Goal: Check status: Check status

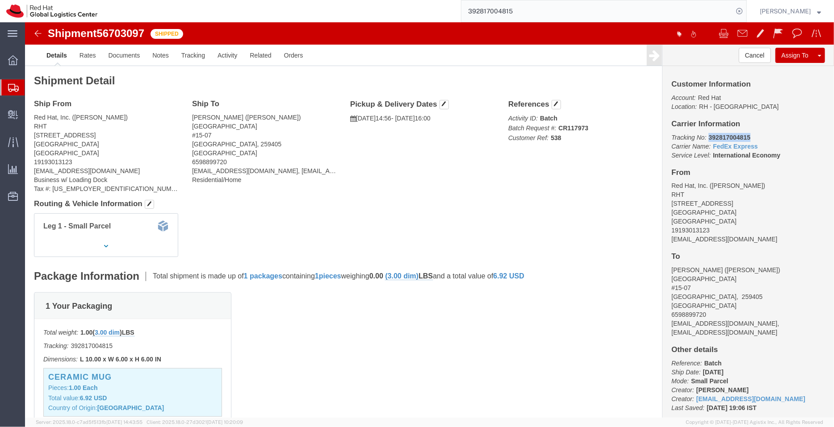
drag, startPoint x: 723, startPoint y: 115, endPoint x: 679, endPoint y: 113, distance: 44.3
click p "Tracking No: 392817004815 Carrier Name: FedEx Express FedEx Express Service Lev…"
copy b "392817004815"
click div "Ceramic Mug Pieces: 1.00 Each Total value: 6.92 USD Country of Origin: China"
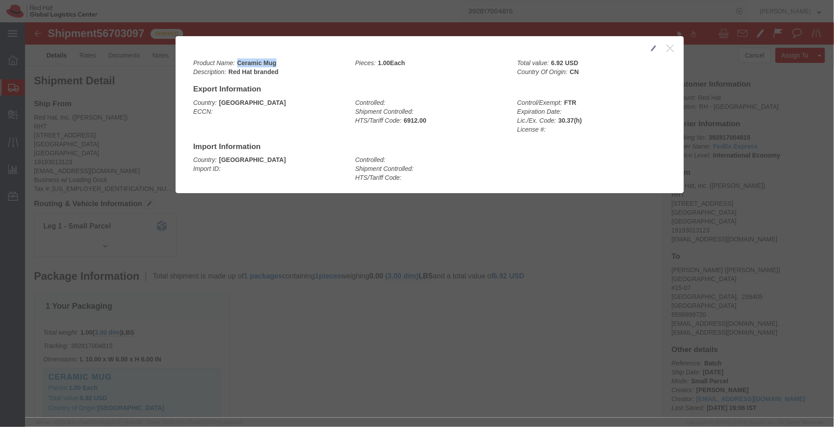
drag, startPoint x: 250, startPoint y: 42, endPoint x: 211, endPoint y: 39, distance: 38.5
click div "Product Name: Ceramic Mug Description: Red Hat branded"
copy b "Ceramic Mug"
click button "button"
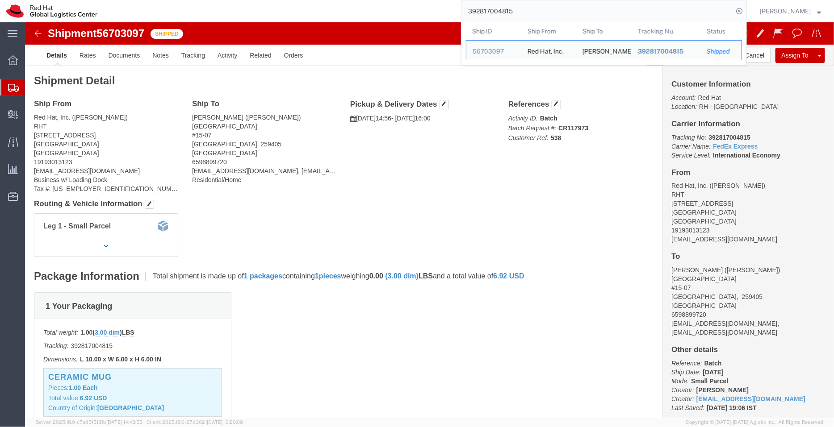
drag, startPoint x: 534, startPoint y: 12, endPoint x: 439, endPoint y: -2, distance: 95.7
click at [439, 0] on html "main_menu Created with Sketch. Collapse Menu Overview Shipments Shipment Manage…" at bounding box center [417, 213] width 834 height 427
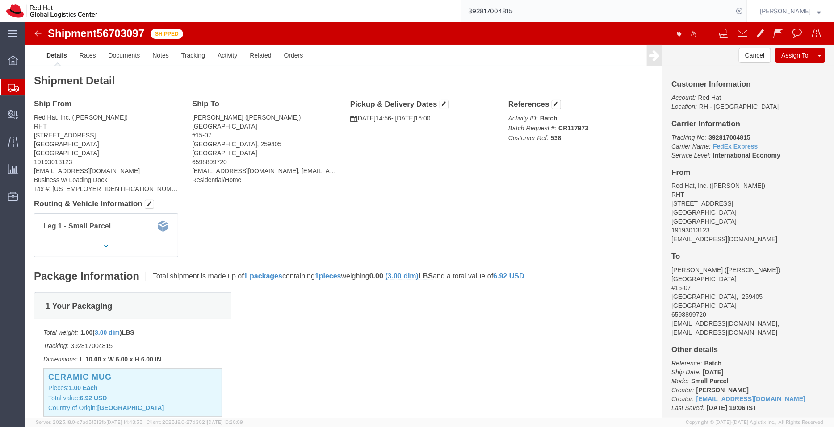
paste input "5763019"
type input "392815763019"
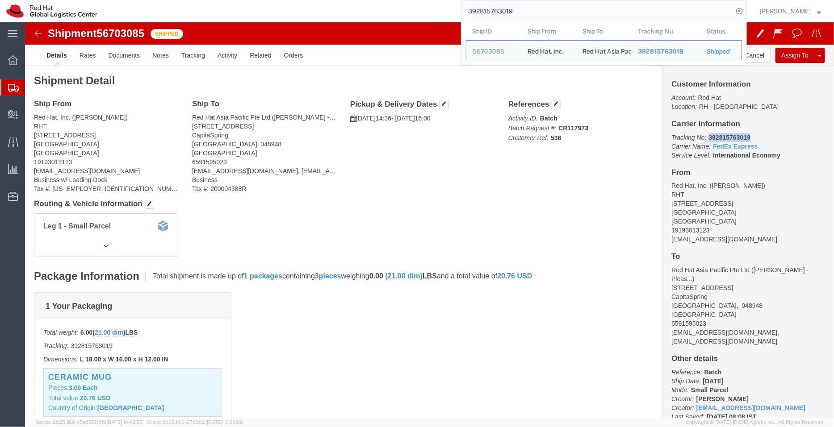
drag, startPoint x: 725, startPoint y: 115, endPoint x: 679, endPoint y: 115, distance: 46.9
click p "Tracking No: 392815763019 Carrier Name: FedEx Express FedEx Express Service Lev…"
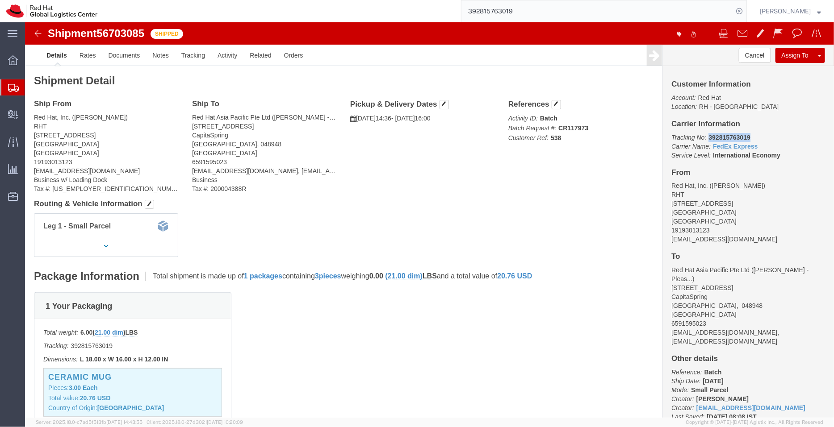
copy b "392815763019"
click p "Total value: 20.76 USD"
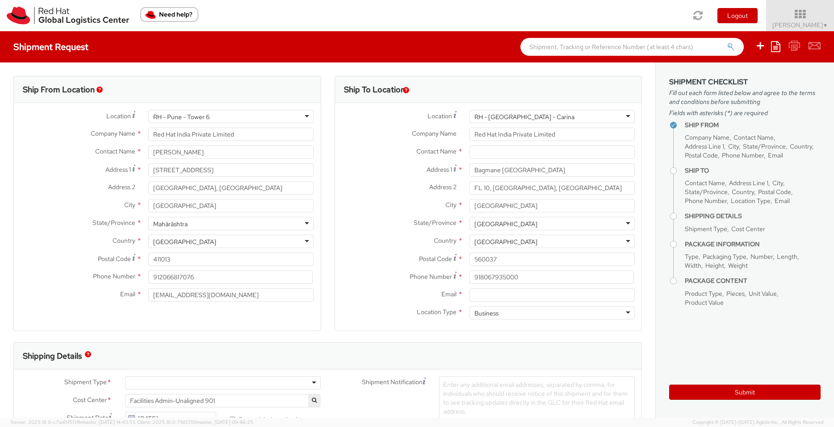
select select
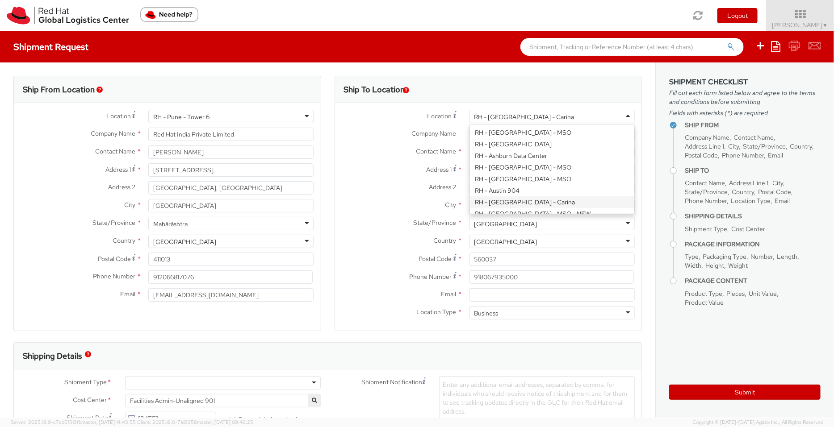
click at [504, 117] on div "RH - [GEOGRAPHIC_DATA] - Carina" at bounding box center [524, 117] width 100 height 9
type input "sing"
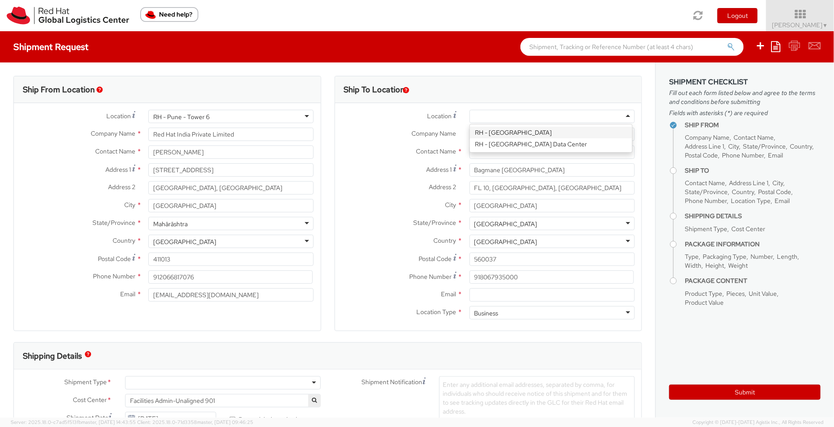
type input "Red Hat Asia Pacific Pte Ltd"
type input "[STREET_ADDRESS]"
type input "CapitaSpring"
type input "[GEOGRAPHIC_DATA]"
type input "048948"
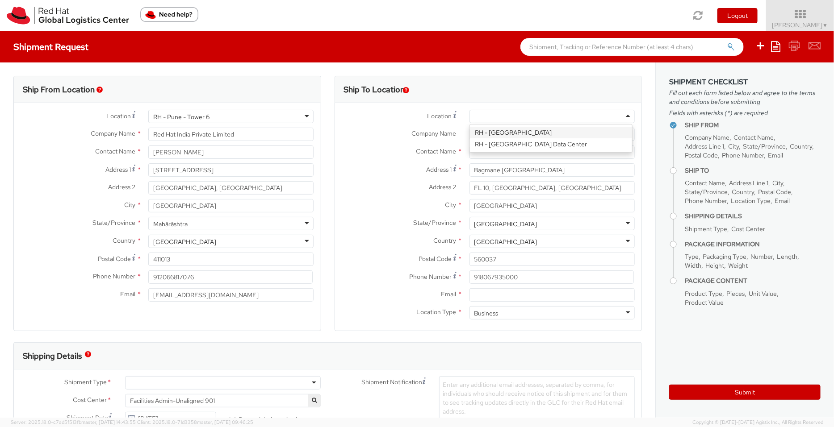
type input "65 6490 4200"
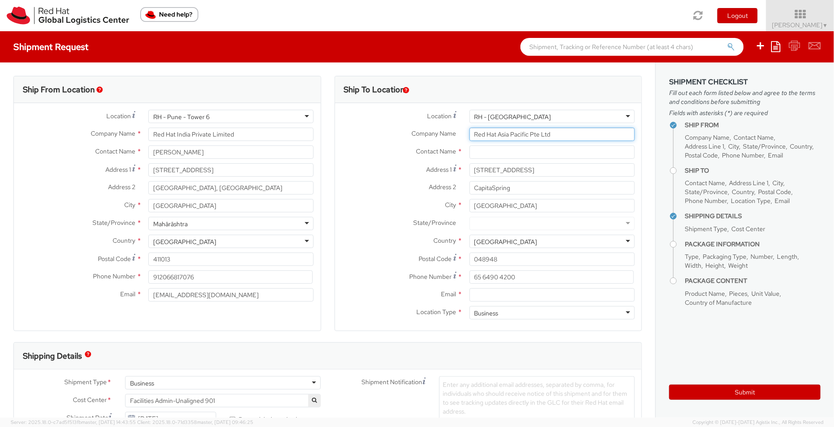
drag, startPoint x: 543, startPoint y: 138, endPoint x: 426, endPoint y: 138, distance: 117.0
click at [426, 138] on div "Company Name * Red Hat Asia Pacific Pte Ltd" at bounding box center [488, 134] width 307 height 13
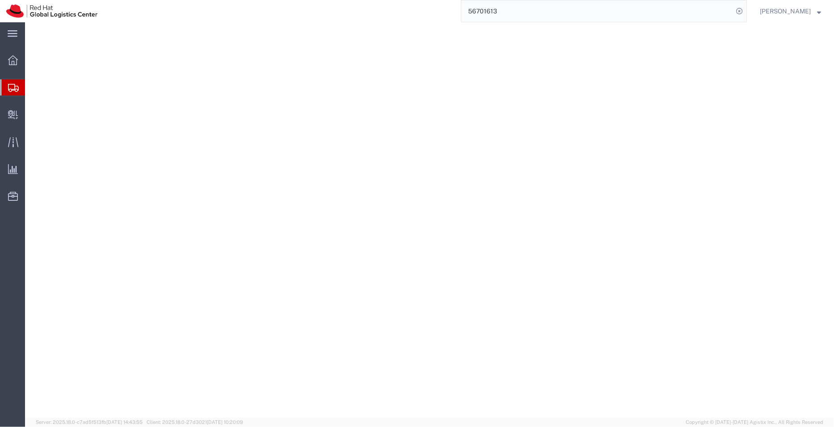
select select "YRPK"
